Goal: Navigation & Orientation: Go to known website

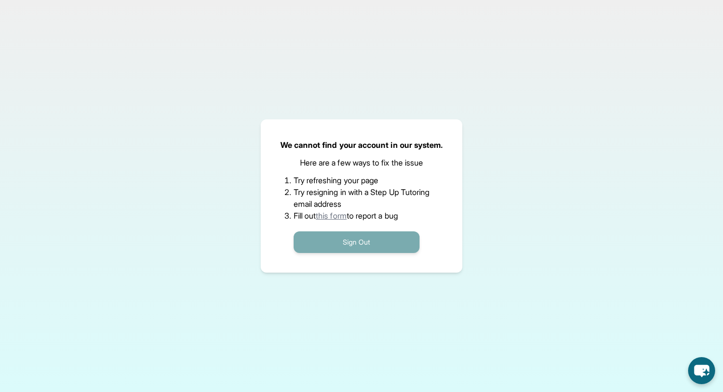
click at [324, 243] on button "Sign Out" at bounding box center [357, 243] width 126 height 22
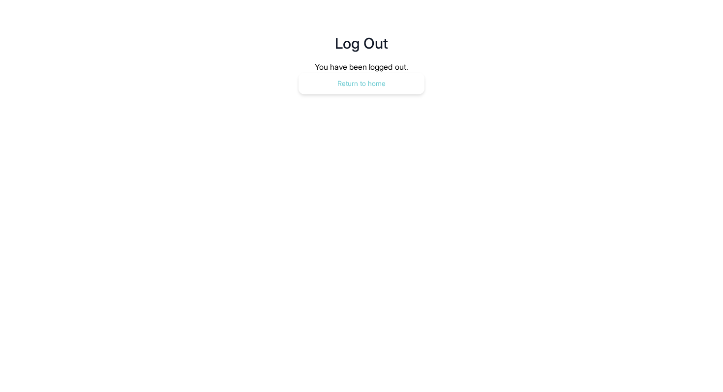
click at [342, 86] on button "Return to home" at bounding box center [362, 84] width 126 height 22
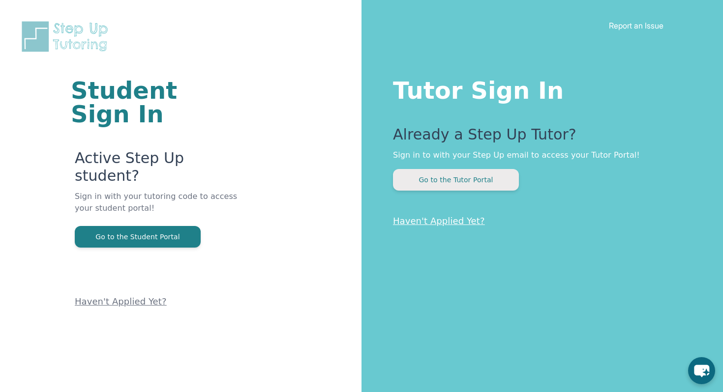
click at [410, 176] on button "Go to the Tutor Portal" at bounding box center [456, 180] width 126 height 22
